Goal: Submit feedback/report problem

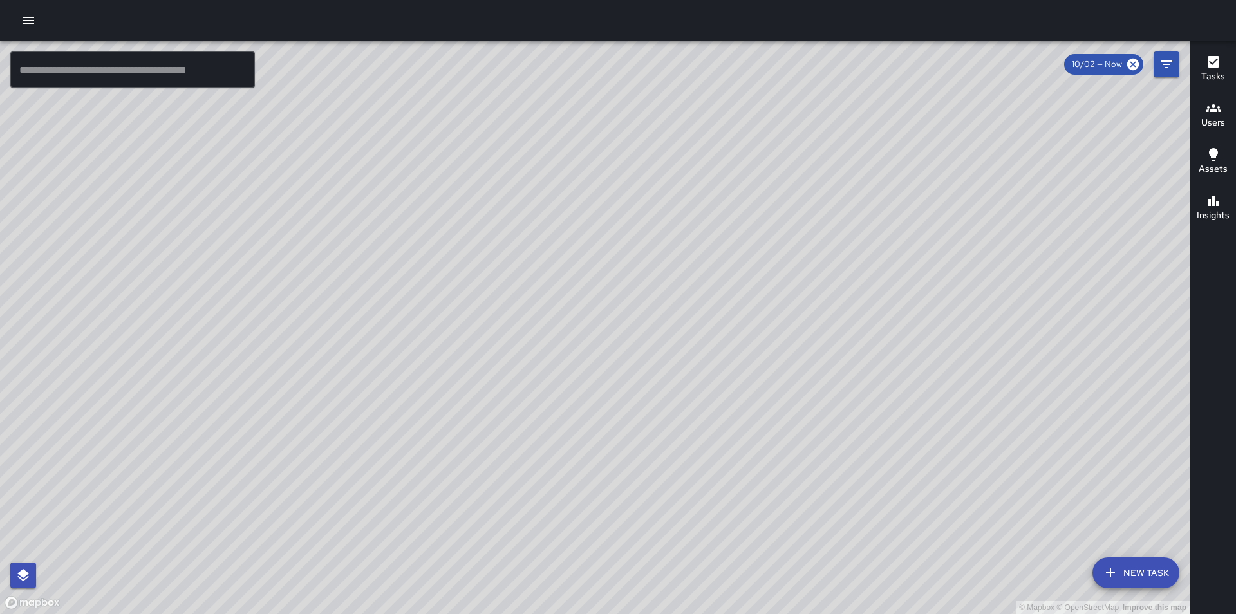
drag, startPoint x: 572, startPoint y: 453, endPoint x: 787, endPoint y: 438, distance: 216.2
click at [852, 440] on div "© Mapbox © OpenStreetMap Improve this map" at bounding box center [595, 327] width 1190 height 573
drag, startPoint x: 477, startPoint y: 423, endPoint x: 1387, endPoint y: 311, distance: 916.7
click at [1236, 311] on html "© Mapbox © OpenStreetMap Improve this map ​ New Task 10/02 — Now Map Layers Tas…" at bounding box center [618, 307] width 1236 height 614
drag, startPoint x: 584, startPoint y: 454, endPoint x: 1073, endPoint y: 397, distance: 492.7
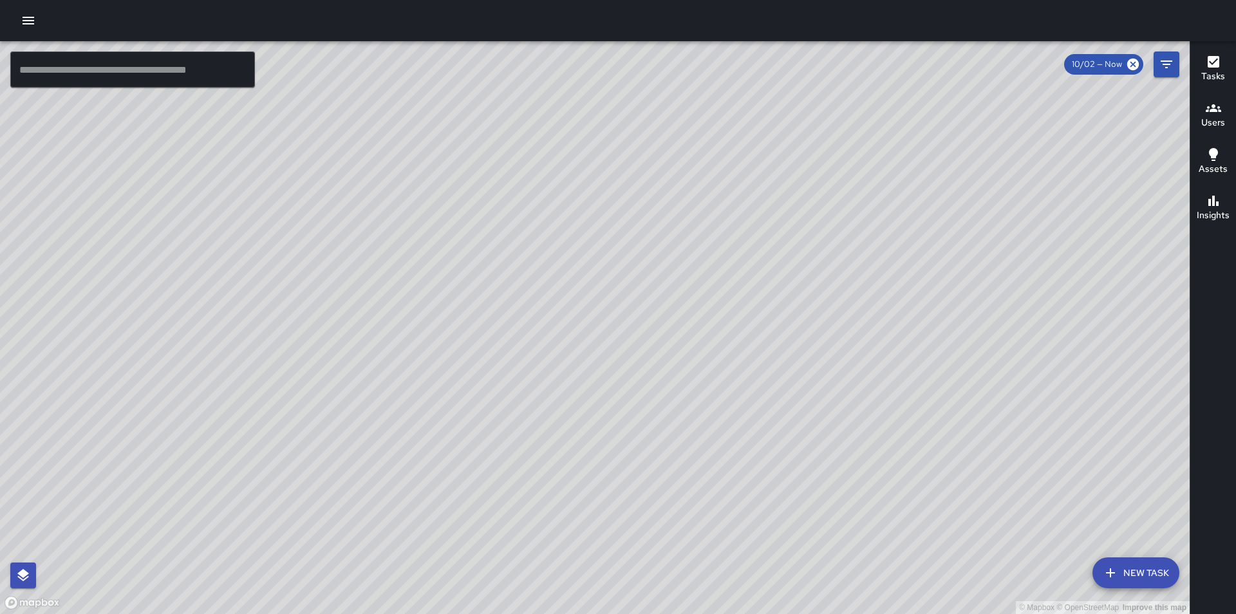
click at [1073, 397] on div "© Mapbox © OpenStreetMap Improve this map" at bounding box center [595, 327] width 1190 height 573
drag, startPoint x: 628, startPoint y: 411, endPoint x: 534, endPoint y: 381, distance: 98.3
click at [534, 381] on div "© Mapbox © OpenStreetMap Improve this map" at bounding box center [595, 327] width 1190 height 573
drag, startPoint x: 1085, startPoint y: 334, endPoint x: 811, endPoint y: 361, distance: 275.0
click at [811, 361] on div "© Mapbox © OpenStreetMap Improve this map" at bounding box center [595, 327] width 1190 height 573
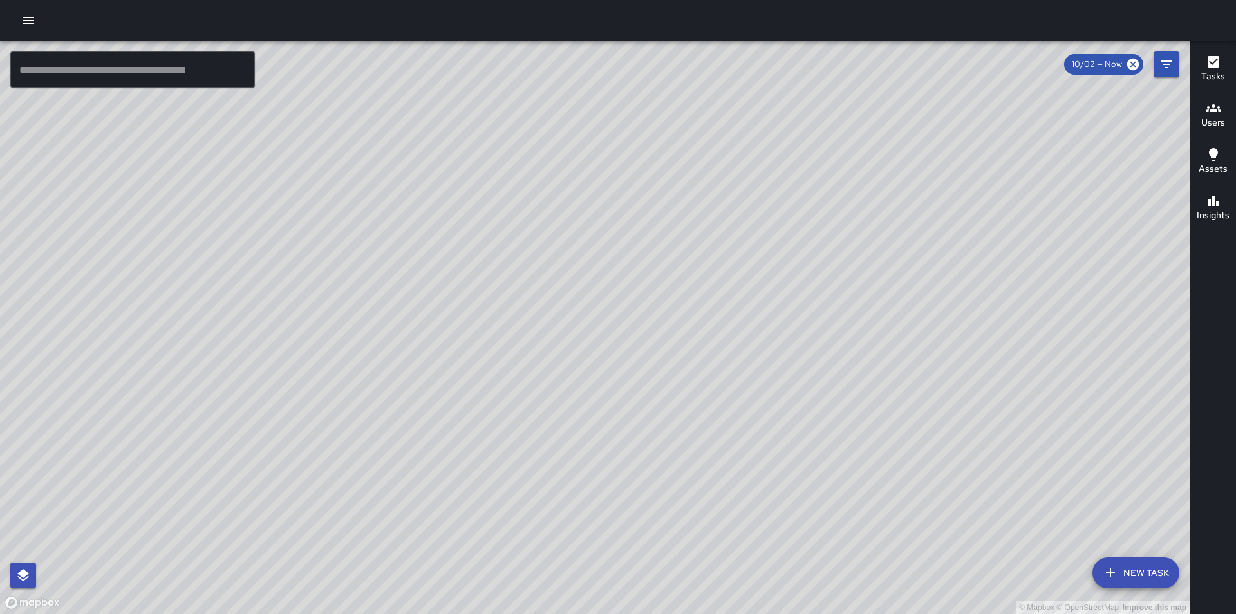
drag, startPoint x: 908, startPoint y: 348, endPoint x: 508, endPoint y: 344, distance: 399.9
click at [508, 345] on div "© Mapbox © OpenStreetMap Improve this map" at bounding box center [595, 327] width 1190 height 573
click at [583, 321] on div "© Mapbox © OpenStreetMap Improve this map [PERSON_NAME] [STREET_ADDRESS] Create…" at bounding box center [595, 327] width 1190 height 573
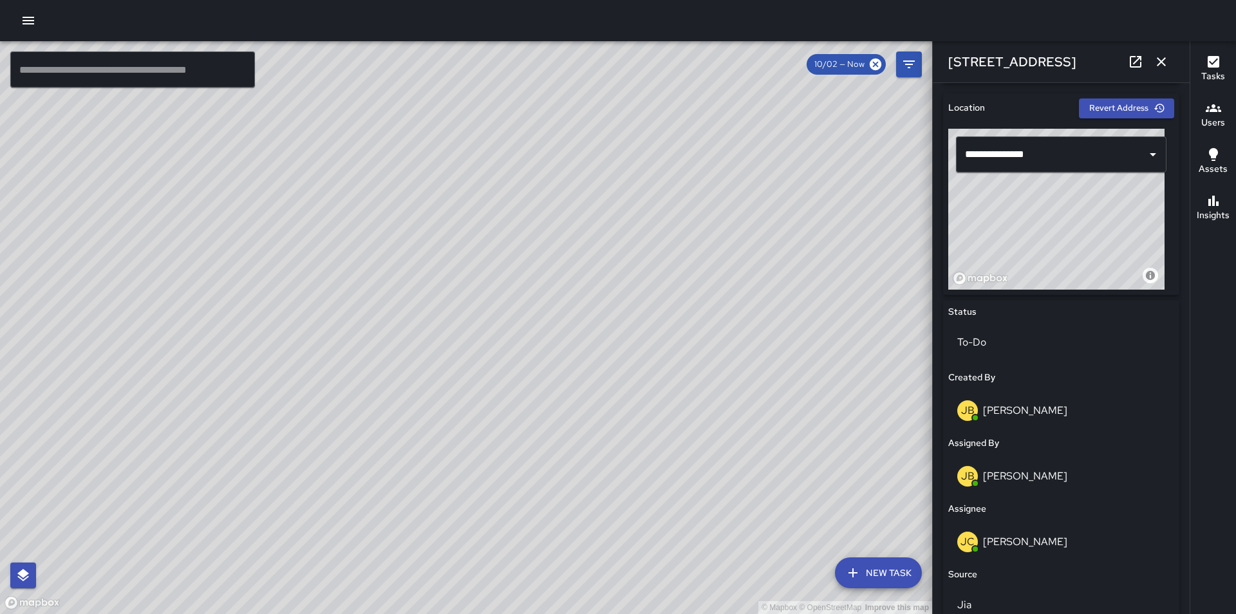
scroll to position [644, 0]
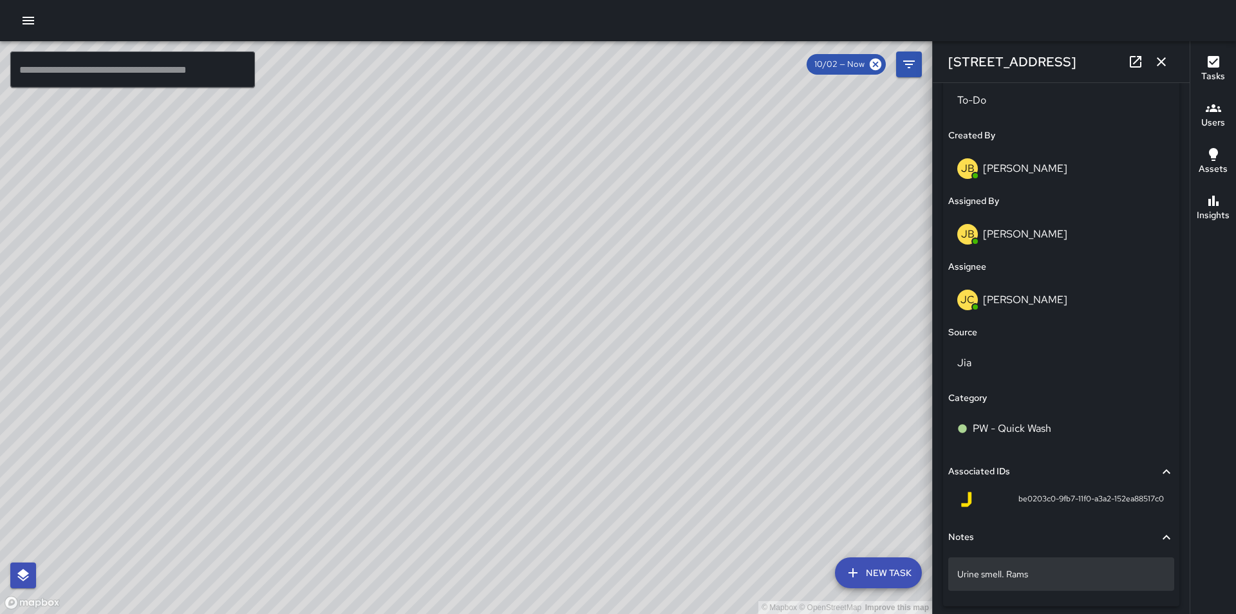
click at [1088, 576] on p "Urine smell. Rams" at bounding box center [1061, 574] width 208 height 13
type textarea "**********"
click at [641, 391] on div "© Mapbox © OpenStreetMap Improve this map" at bounding box center [466, 327] width 932 height 573
drag, startPoint x: 568, startPoint y: 372, endPoint x: 768, endPoint y: 296, distance: 214.2
click at [768, 296] on div "© Mapbox © OpenStreetMap Improve this map" at bounding box center [466, 327] width 932 height 573
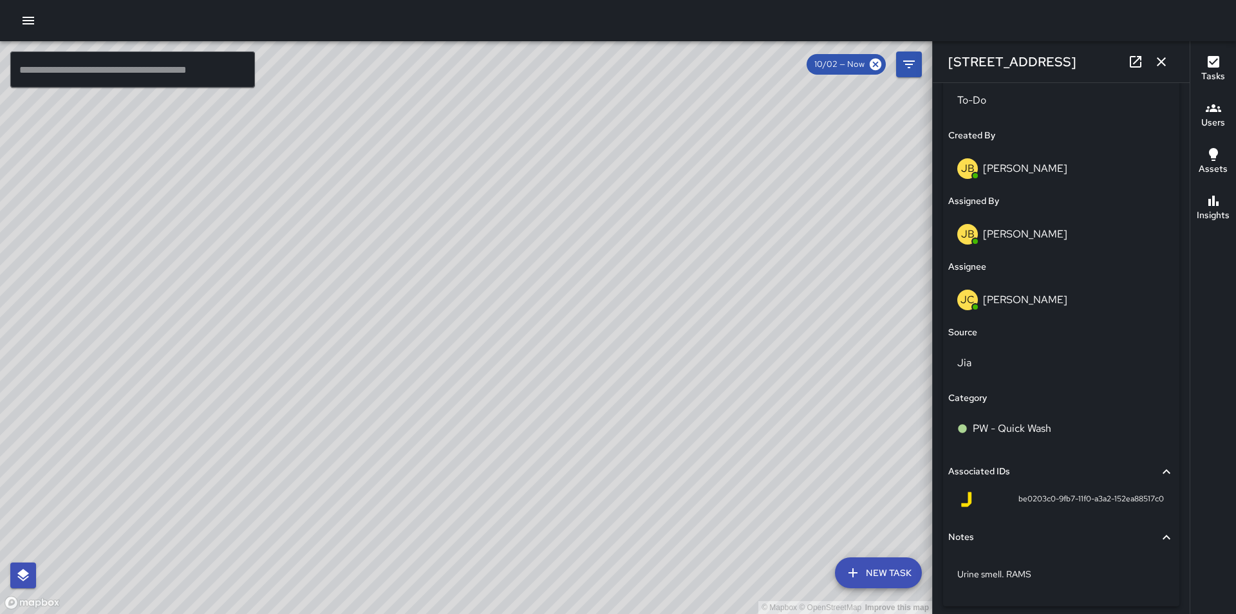
click at [1164, 59] on icon "button" at bounding box center [1161, 61] width 15 height 15
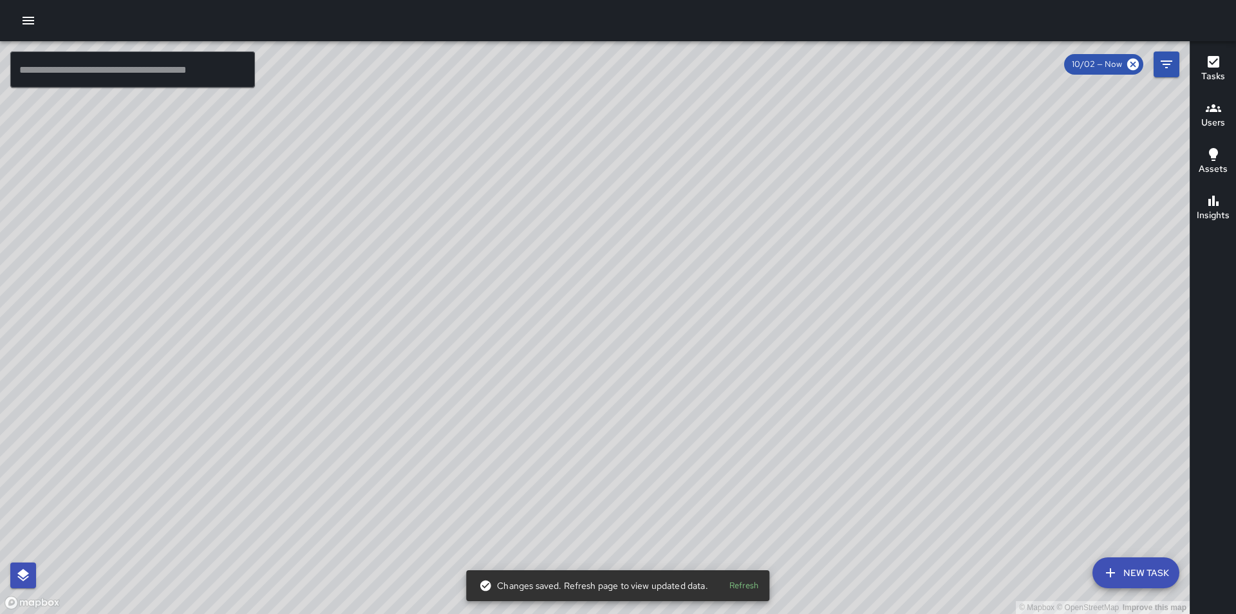
drag, startPoint x: 829, startPoint y: 491, endPoint x: 871, endPoint y: 511, distance: 47.0
click at [871, 511] on div "© Mapbox © OpenStreetMap Improve this map" at bounding box center [595, 327] width 1190 height 573
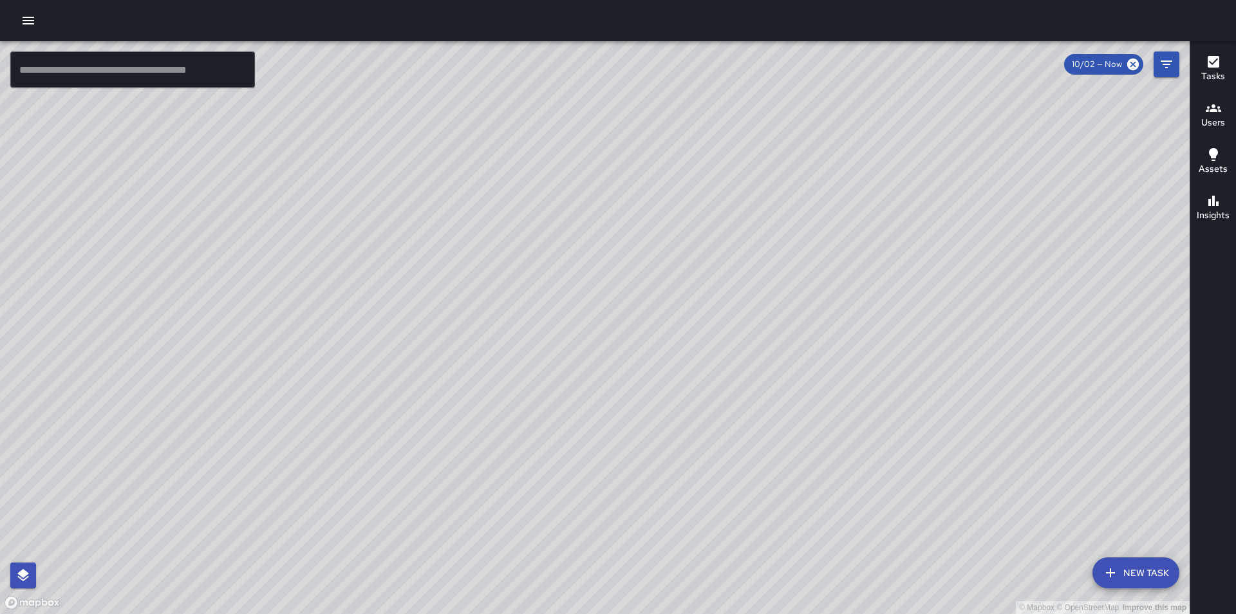
drag, startPoint x: 723, startPoint y: 338, endPoint x: 846, endPoint y: 381, distance: 130.3
click at [847, 382] on div "© Mapbox © OpenStreetMap Improve this map" at bounding box center [595, 327] width 1190 height 573
drag, startPoint x: 1038, startPoint y: 420, endPoint x: 539, endPoint y: 358, distance: 502.8
click at [539, 358] on div "© Mapbox © OpenStreetMap Improve this map" at bounding box center [595, 327] width 1190 height 573
drag, startPoint x: 481, startPoint y: 438, endPoint x: 937, endPoint y: 472, distance: 457.7
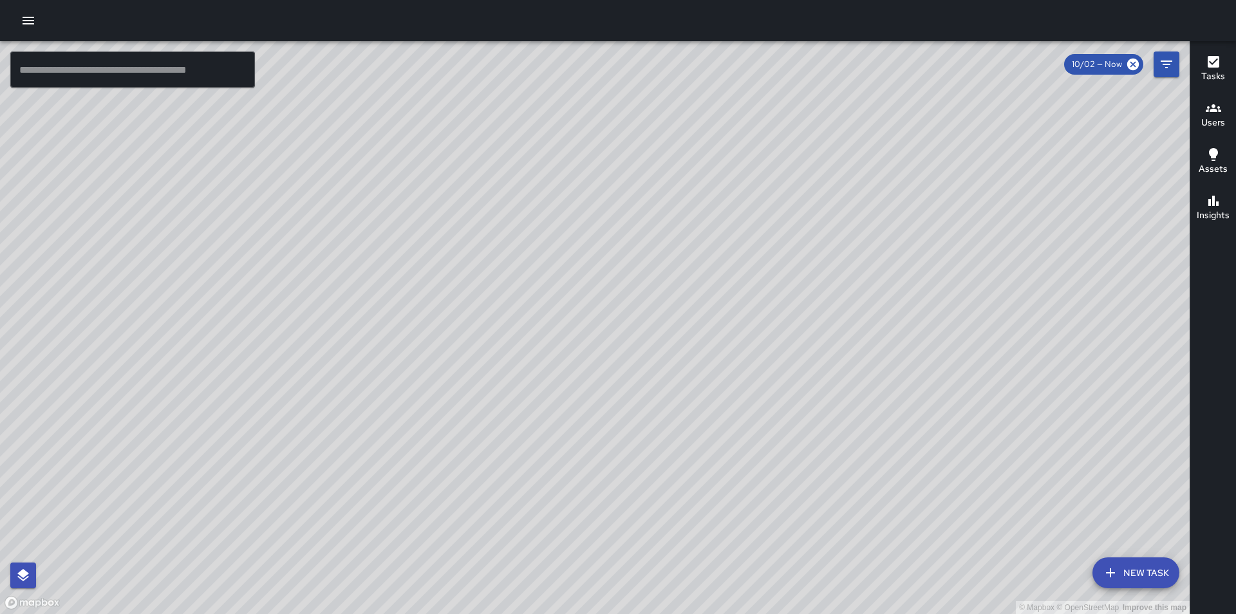
click at [950, 494] on div "© Mapbox © OpenStreetMap Improve this map" at bounding box center [595, 327] width 1190 height 573
drag, startPoint x: 860, startPoint y: 416, endPoint x: 889, endPoint y: 393, distance: 36.7
click at [932, 446] on div "© Mapbox © OpenStreetMap Improve this map" at bounding box center [595, 327] width 1190 height 573
click at [849, 418] on div "© Mapbox © OpenStreetMap Improve this map" at bounding box center [595, 327] width 1190 height 573
drag, startPoint x: 864, startPoint y: 283, endPoint x: 682, endPoint y: 348, distance: 193.3
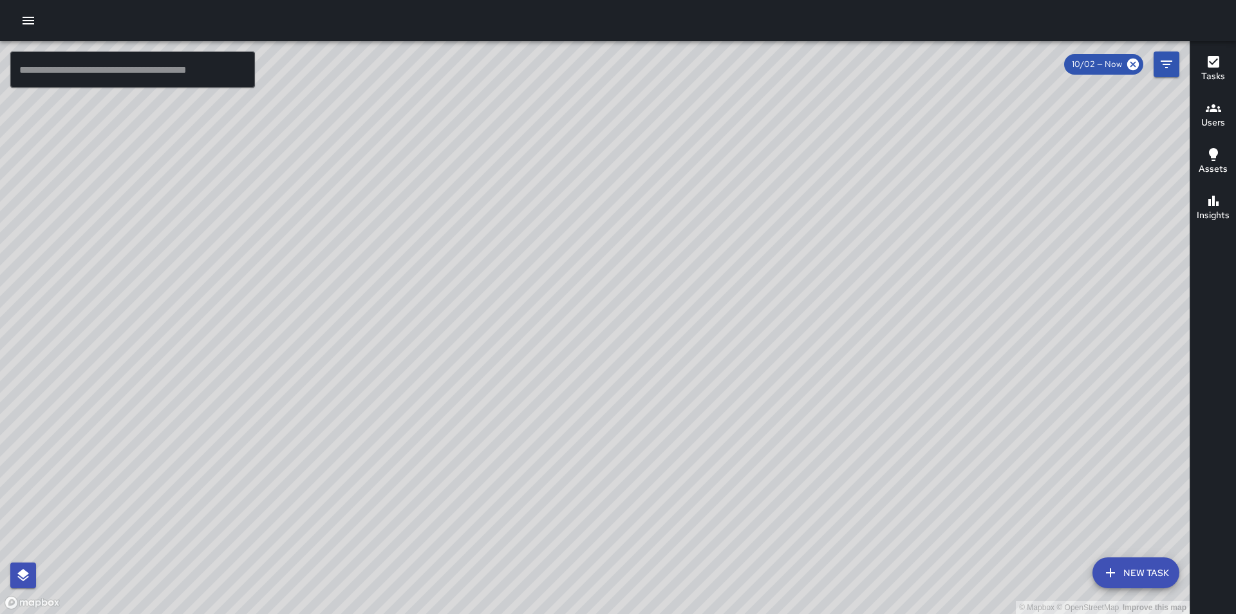
click at [686, 349] on div "© Mapbox © OpenStreetMap Improve this map" at bounding box center [595, 327] width 1190 height 573
drag, startPoint x: 802, startPoint y: 140, endPoint x: 598, endPoint y: 384, distance: 318.1
click at [598, 384] on div "© Mapbox © OpenStreetMap Improve this map" at bounding box center [595, 327] width 1190 height 573
drag, startPoint x: 617, startPoint y: 441, endPoint x: 801, endPoint y: 323, distance: 218.6
click at [801, 323] on div "© Mapbox © OpenStreetMap Improve this map" at bounding box center [595, 327] width 1190 height 573
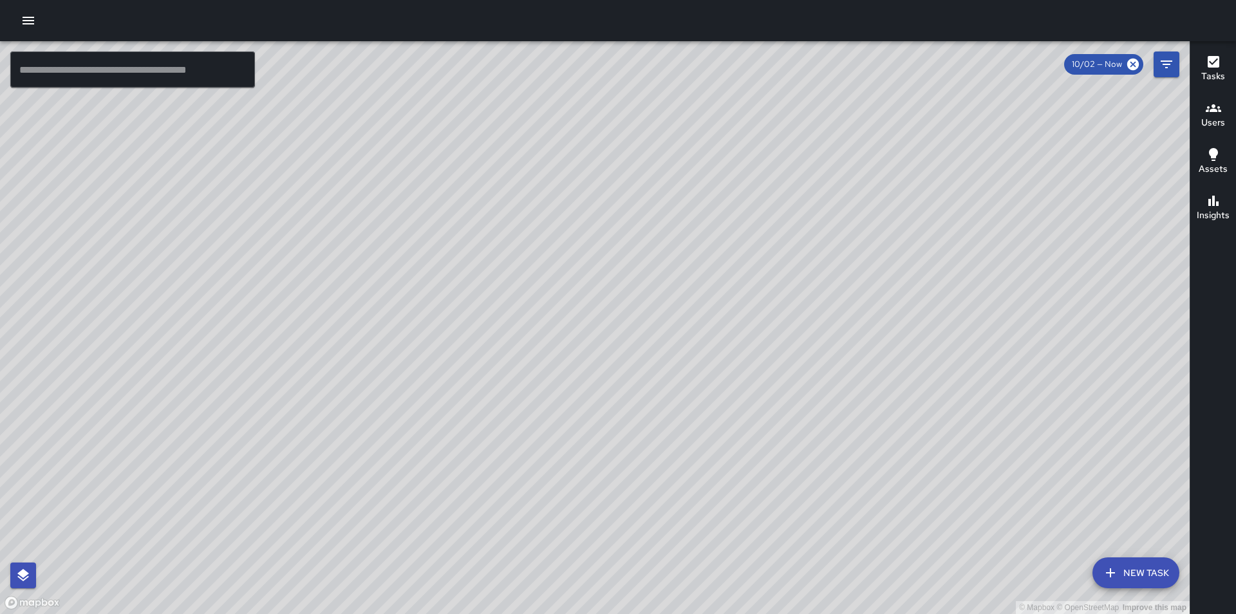
click at [718, 287] on div "© Mapbox © OpenStreetMap Improve this map [PERSON_NAME] [STREET_ADDRESS] Comple…" at bounding box center [595, 327] width 1190 height 573
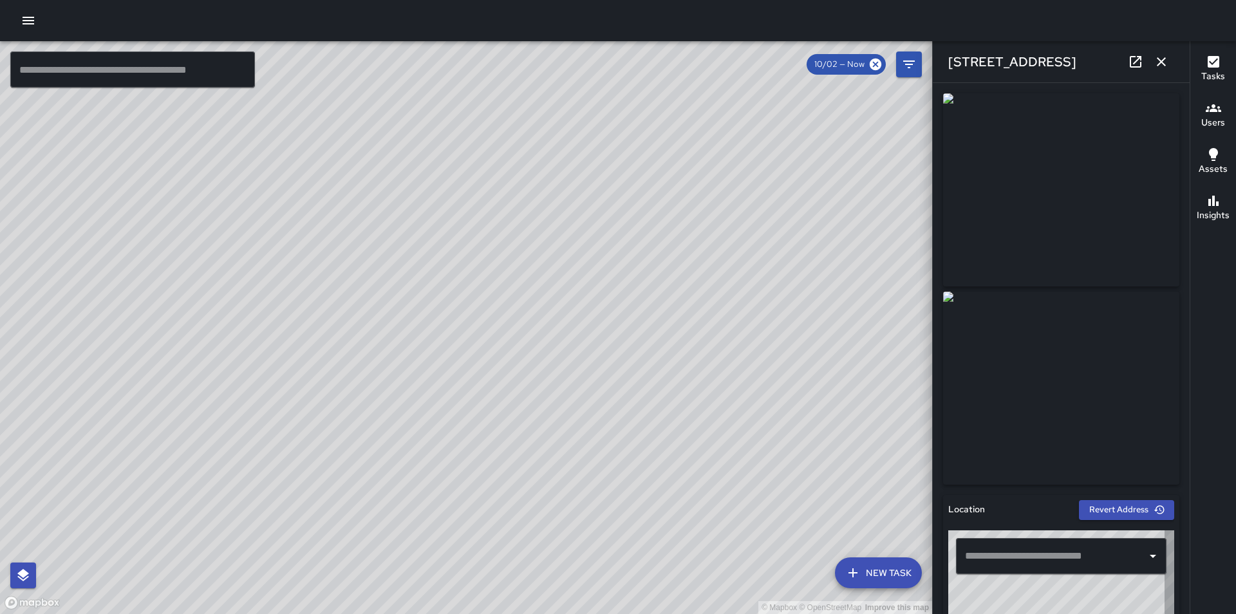
type input "**********"
click at [504, 299] on div "© Mapbox © OpenStreetMap Improve this map" at bounding box center [466, 327] width 932 height 573
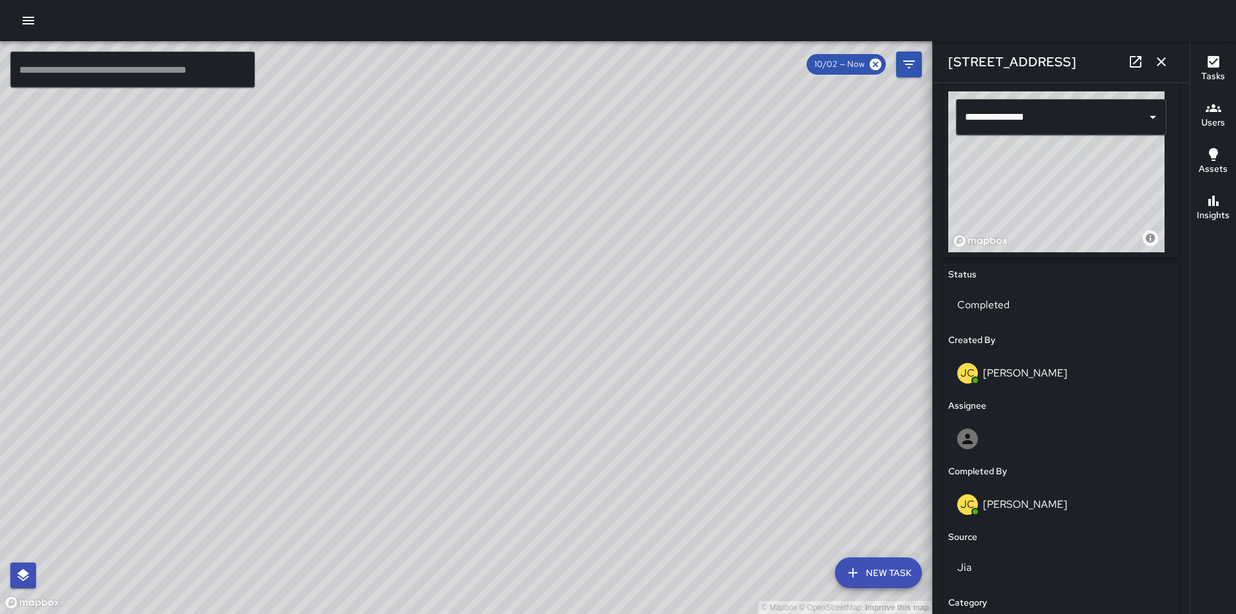
scroll to position [451, 0]
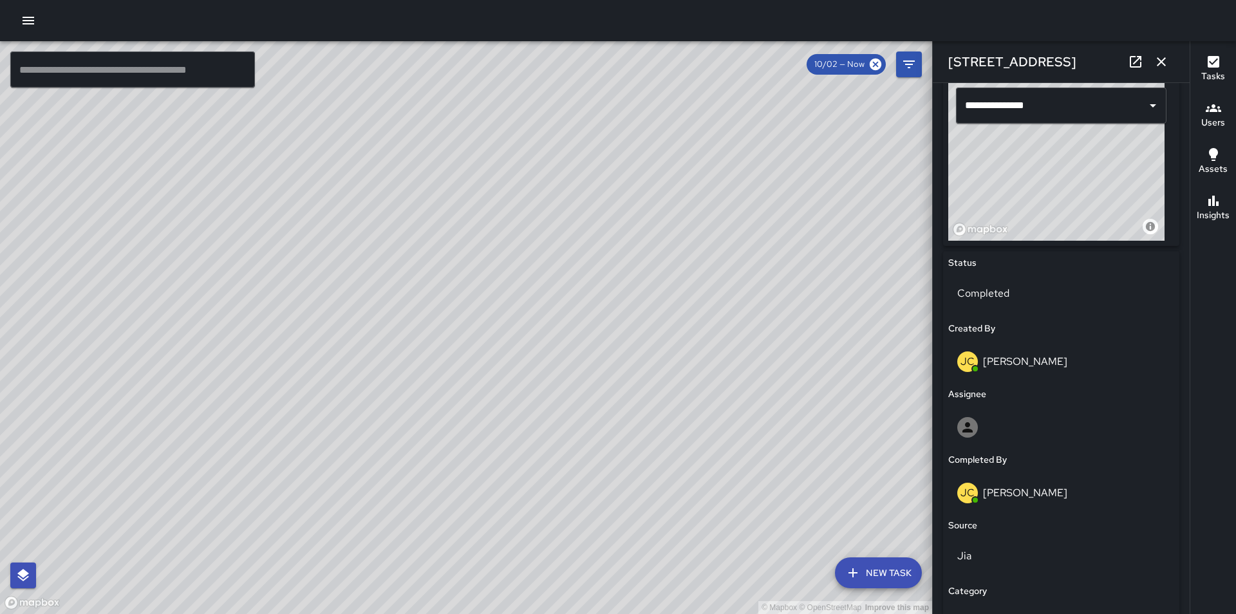
click at [494, 301] on div "© Mapbox © OpenStreetMap Improve this map [PERSON_NAME] [STREET_ADDRESS] Create…" at bounding box center [466, 327] width 932 height 573
click at [1041, 348] on div "Please Specify Reason" at bounding box center [1061, 358] width 226 height 34
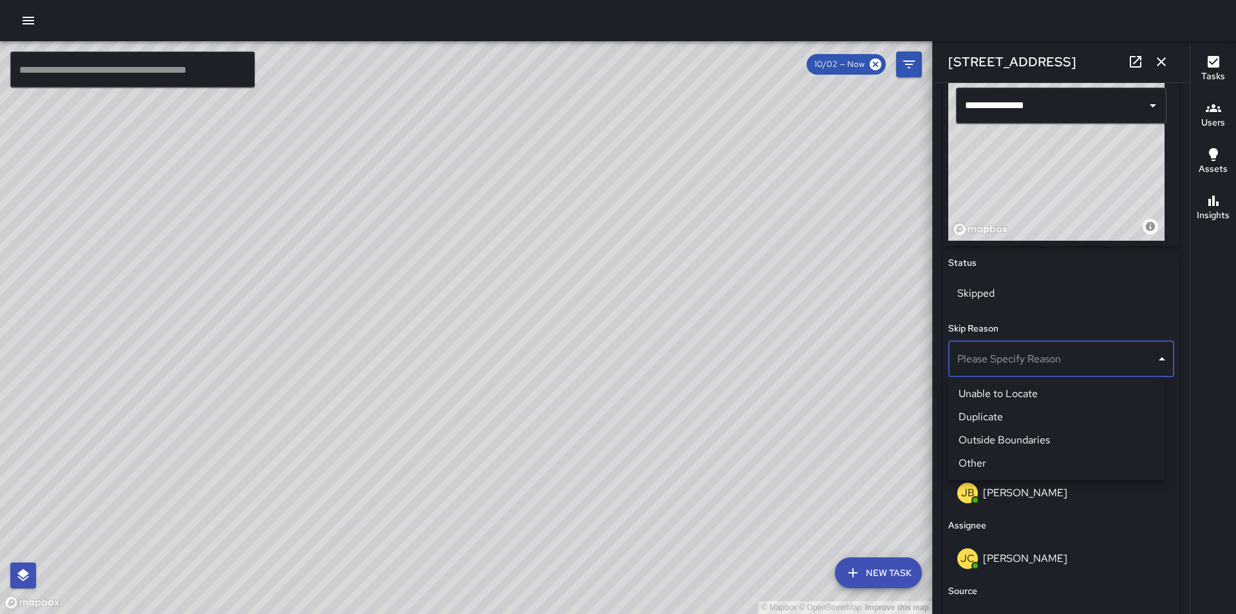
click at [1038, 415] on li "Duplicate" at bounding box center [1056, 417] width 216 height 23
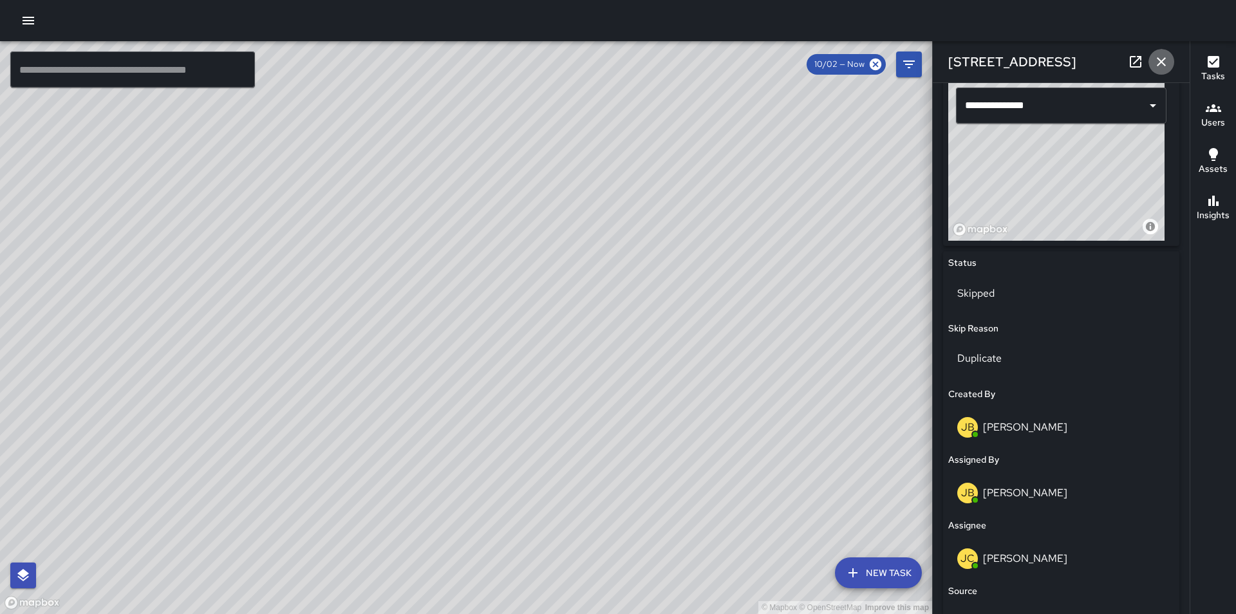
click at [1165, 68] on icon "button" at bounding box center [1161, 61] width 15 height 15
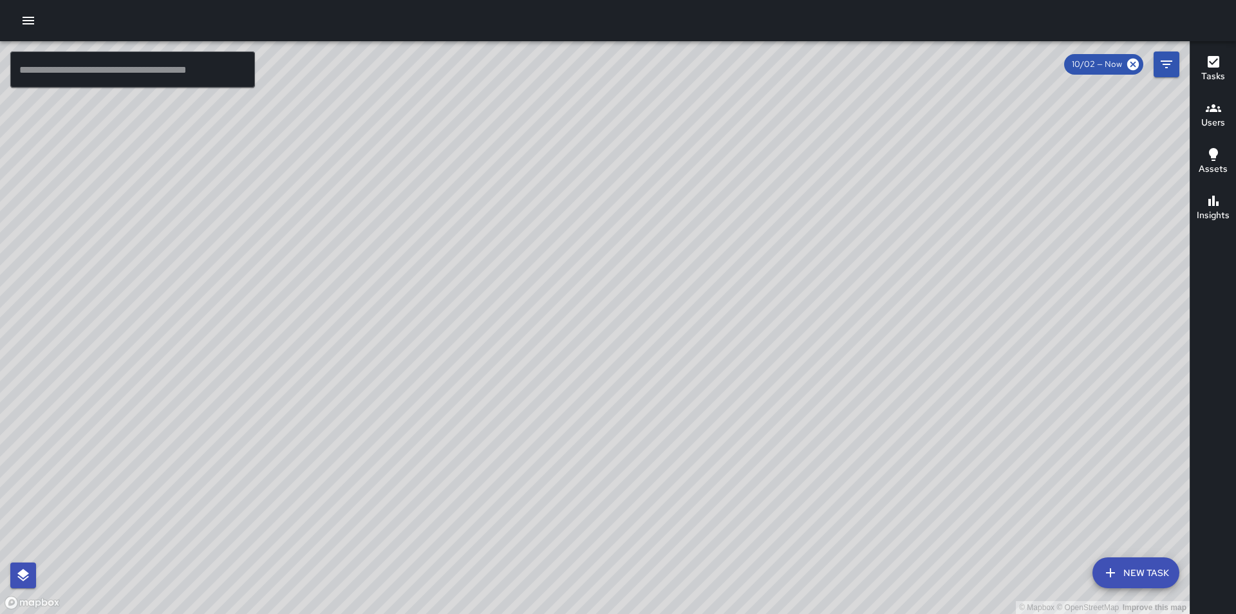
drag, startPoint x: 603, startPoint y: 357, endPoint x: 657, endPoint y: 365, distance: 54.7
click at [657, 365] on div "© Mapbox © OpenStreetMap Improve this map" at bounding box center [595, 327] width 1190 height 573
drag, startPoint x: 714, startPoint y: 203, endPoint x: 589, endPoint y: 370, distance: 208.4
click at [590, 372] on div "© Mapbox © OpenStreetMap Improve this map" at bounding box center [595, 327] width 1190 height 573
drag, startPoint x: 556, startPoint y: 359, endPoint x: 669, endPoint y: 45, distance: 333.4
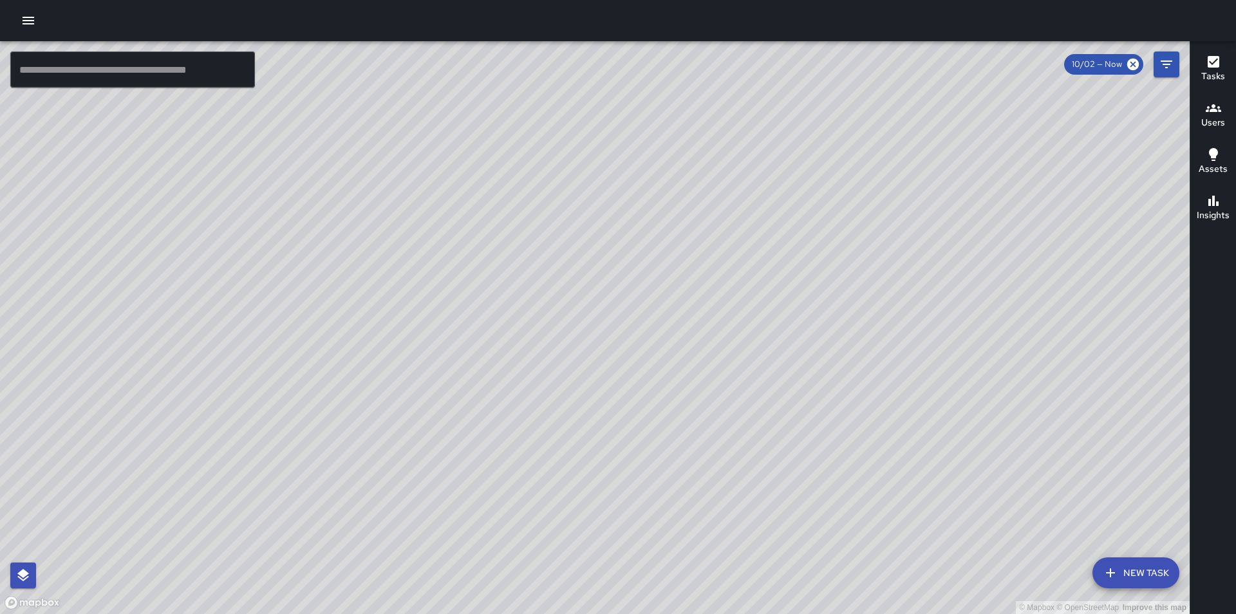
click at [683, 1] on div "© Mapbox © OpenStreetMap Improve this map ​ New Task 10/02 — Now Map Layers Tas…" at bounding box center [618, 307] width 1236 height 614
drag, startPoint x: 520, startPoint y: 303, endPoint x: 750, endPoint y: 129, distance: 288.2
click at [769, 63] on div "© Mapbox © OpenStreetMap Improve this map" at bounding box center [595, 327] width 1190 height 573
drag, startPoint x: 537, startPoint y: 420, endPoint x: 663, endPoint y: 240, distance: 220.1
click at [663, 240] on div "© Mapbox © OpenStreetMap Improve this map" at bounding box center [595, 327] width 1190 height 573
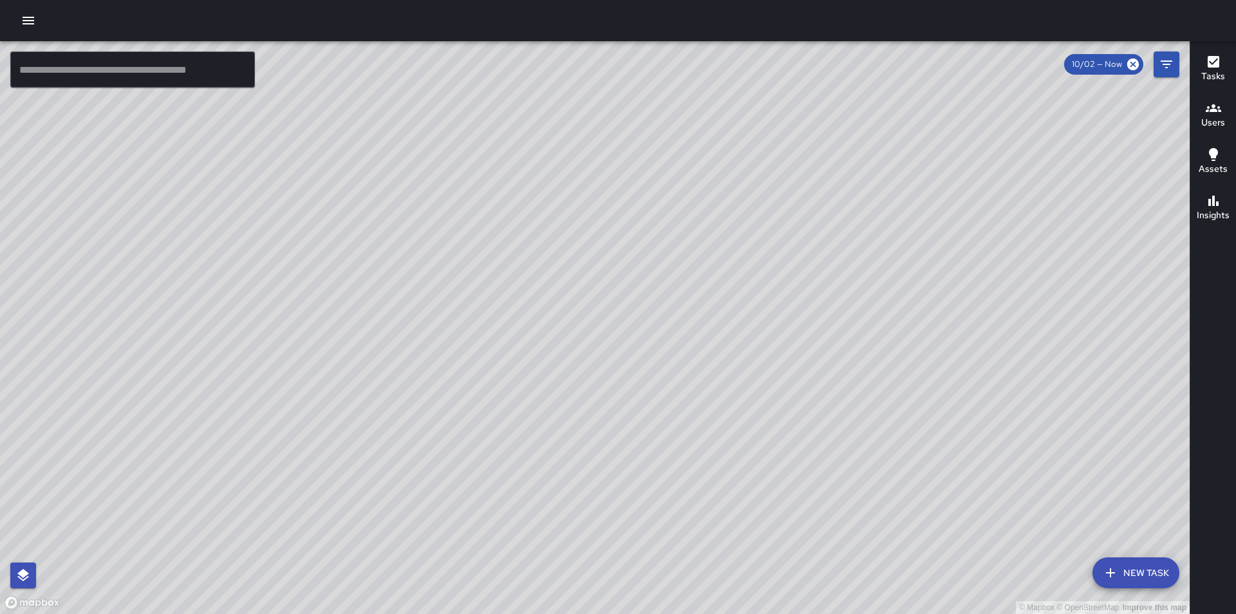
drag, startPoint x: 728, startPoint y: 219, endPoint x: 646, endPoint y: 366, distance: 168.0
click at [646, 366] on div "© Mapbox © OpenStreetMap Improve this map" at bounding box center [595, 327] width 1190 height 573
